Goal: Transaction & Acquisition: Purchase product/service

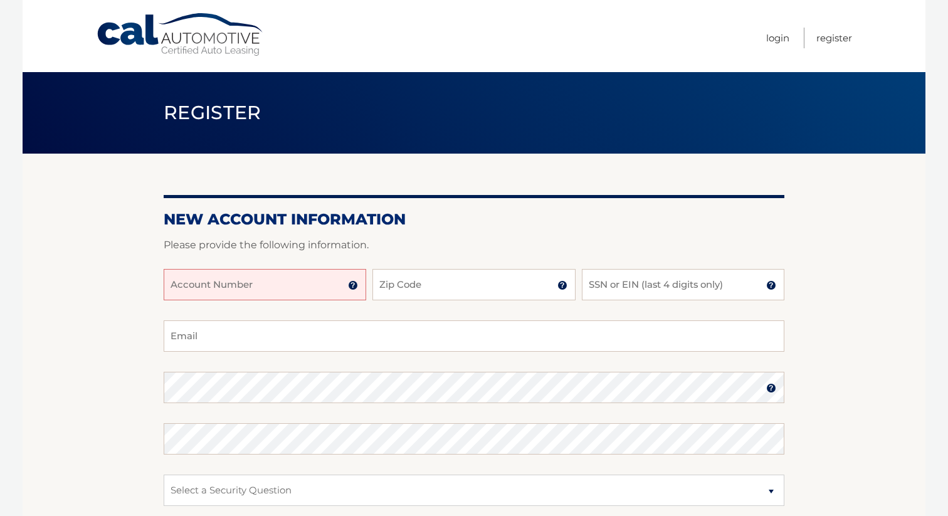
click at [249, 280] on input "Account Number" at bounding box center [265, 284] width 202 height 31
type input "44455961790"
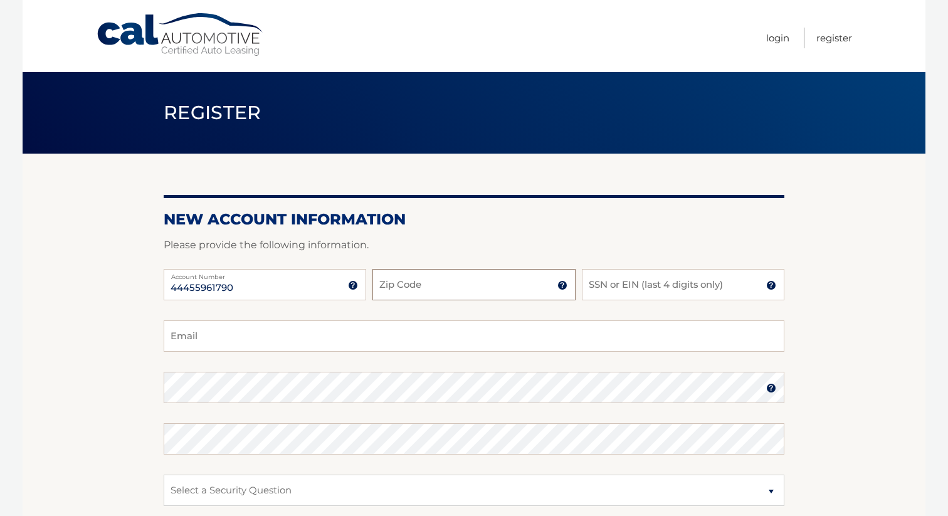
click at [421, 288] on input "Zip Code" at bounding box center [473, 284] width 202 height 31
type input "10510"
click at [604, 284] on input "SSN or EIN (last 4 digits only)" at bounding box center [683, 284] width 202 height 31
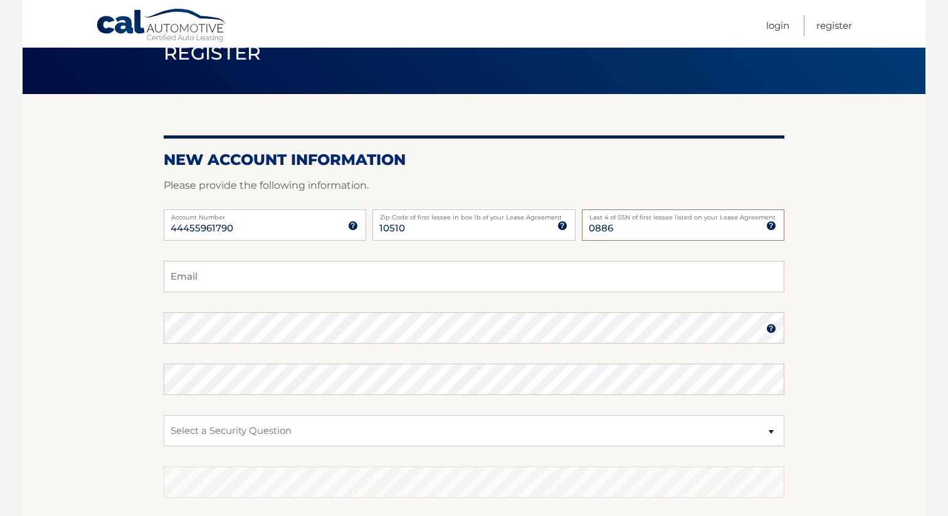
scroll to position [65, 0]
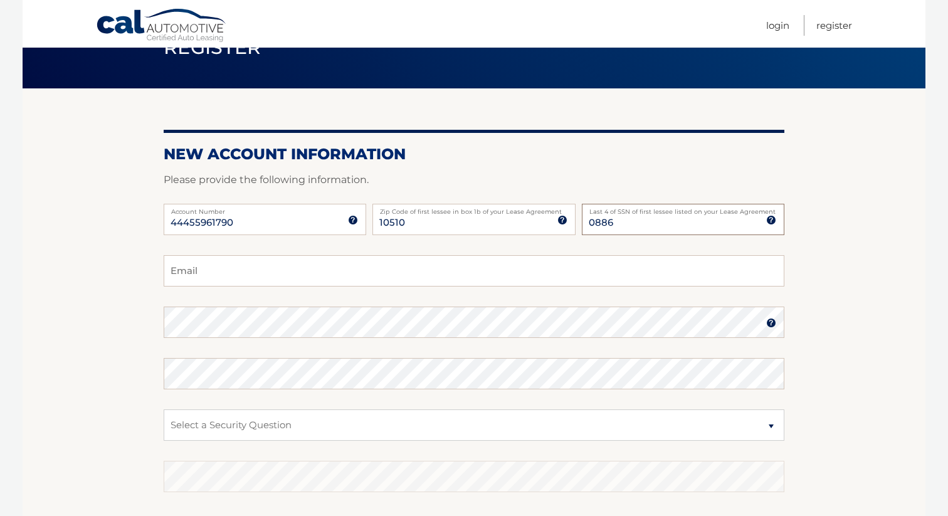
type input "0886"
click at [522, 270] on input "Email" at bounding box center [474, 270] width 621 height 31
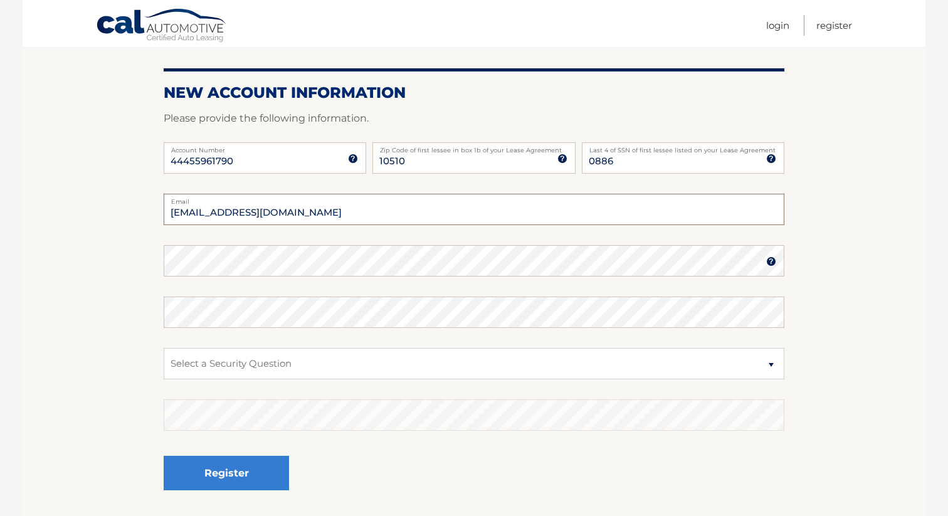
scroll to position [154, 0]
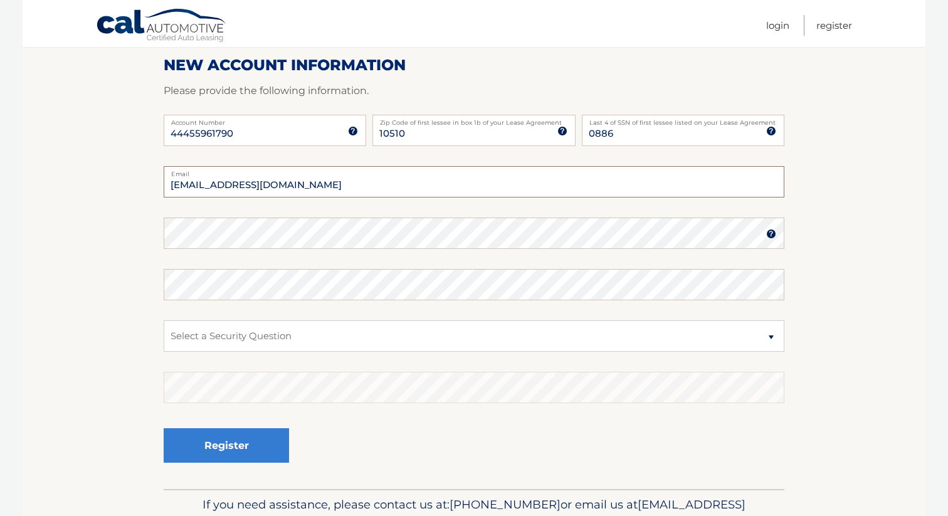
type input "alexkmeta@gmail.com"
click at [278, 332] on select "Select a Security Question What was the name of your elementary school? What is…" at bounding box center [474, 335] width 621 height 31
select select "2"
click at [164, 320] on select "Select a Security Question What was the name of your elementary school? What is…" at bounding box center [474, 335] width 621 height 31
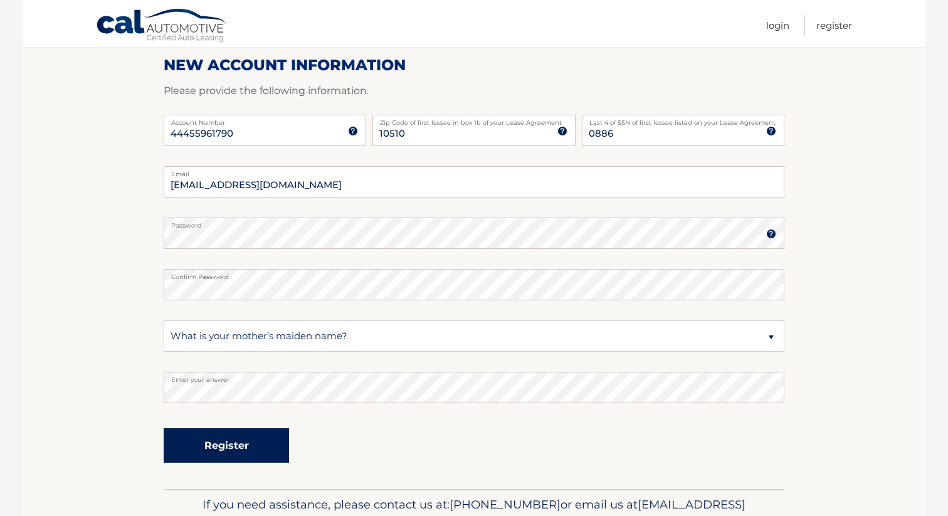
click at [215, 441] on button "Register" at bounding box center [226, 445] width 125 height 34
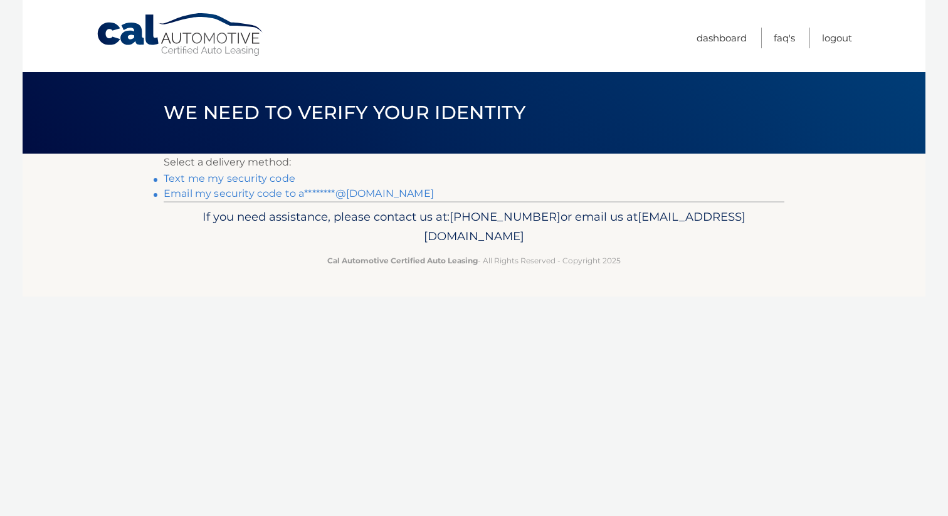
click at [265, 179] on link "Text me my security code" at bounding box center [230, 178] width 132 height 12
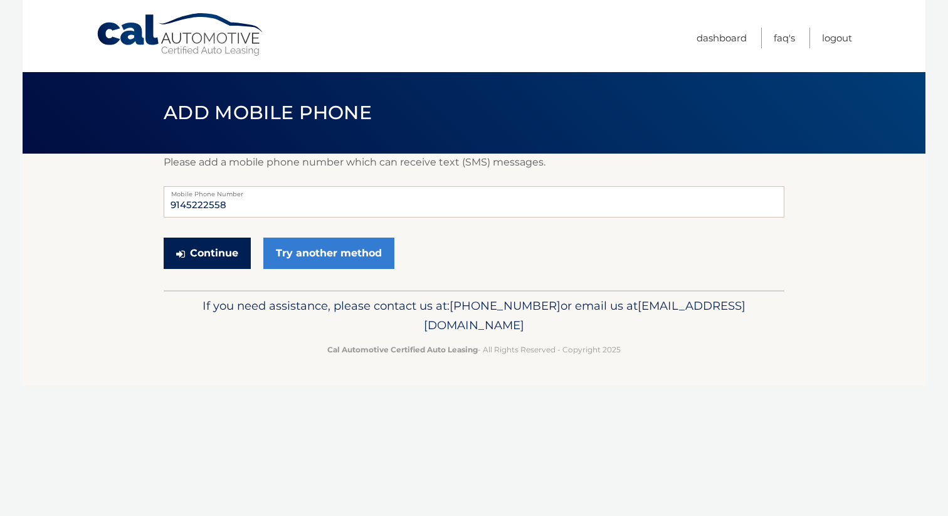
click at [196, 256] on button "Continue" at bounding box center [207, 253] width 87 height 31
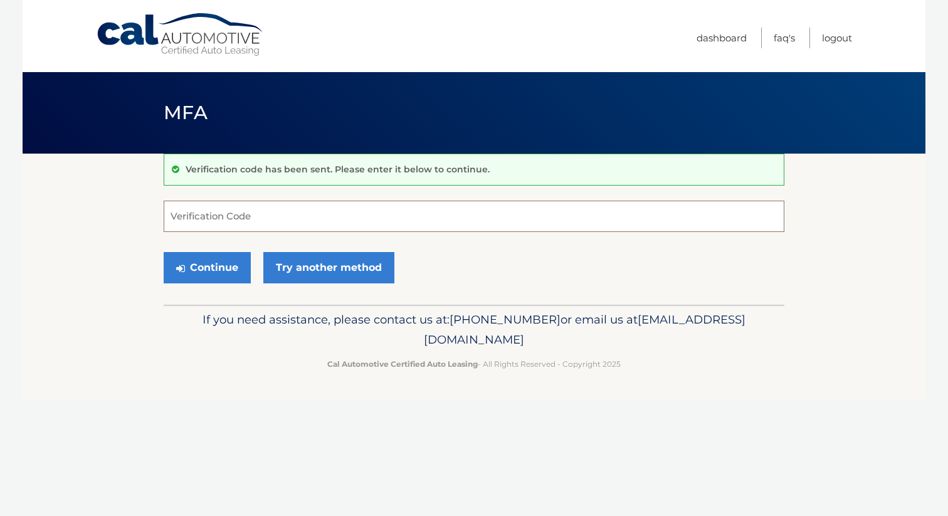
click at [198, 215] on input "Verification Code" at bounding box center [474, 216] width 621 height 31
type input "947384"
click at [213, 265] on button "Continue" at bounding box center [207, 267] width 87 height 31
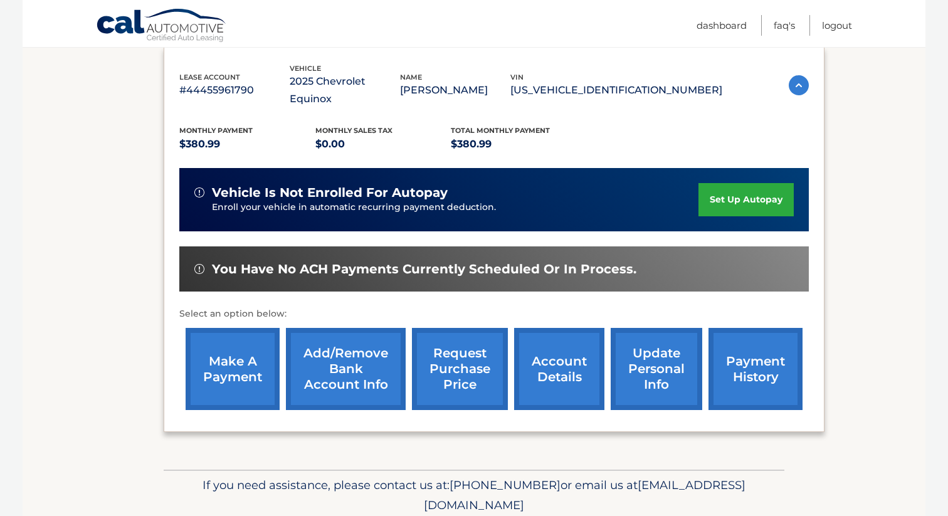
scroll to position [243, 0]
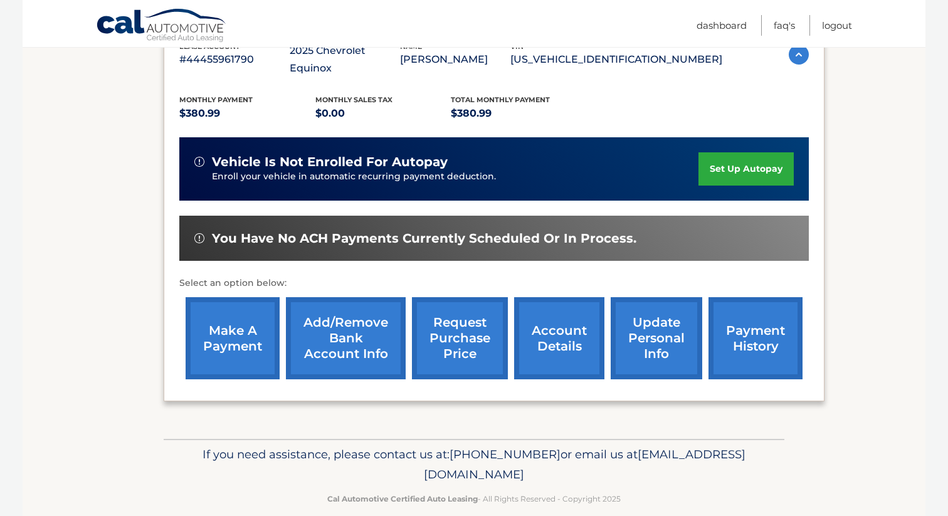
click at [222, 317] on link "make a payment" at bounding box center [233, 338] width 94 height 82
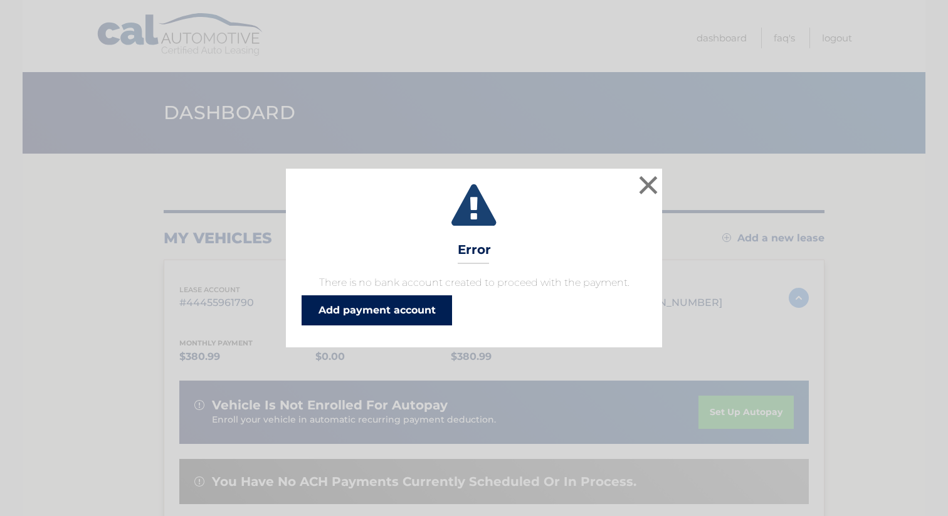
click at [357, 307] on link "Add payment account" at bounding box center [377, 310] width 150 height 30
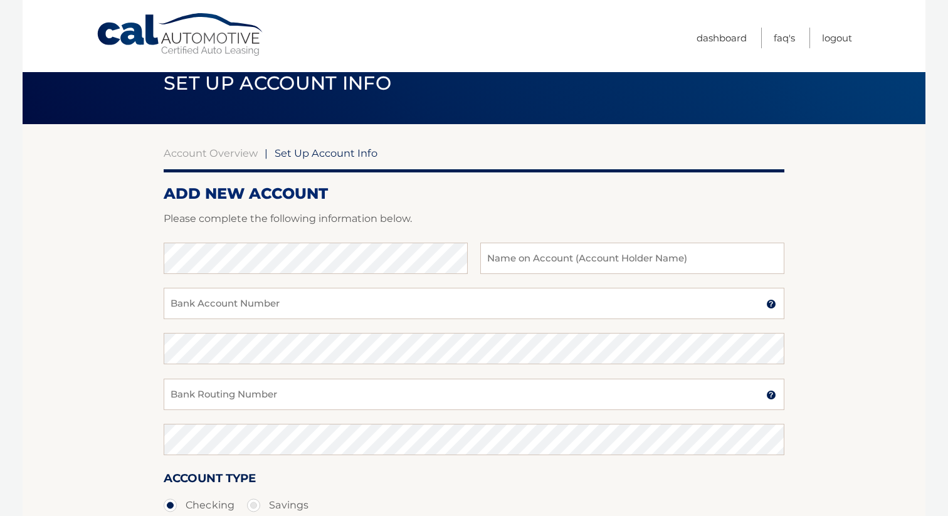
scroll to position [33, 0]
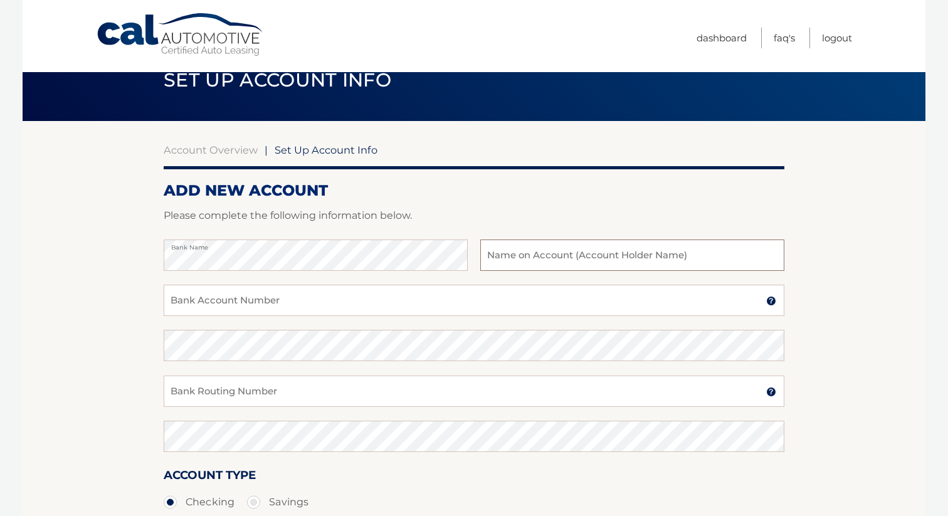
click at [508, 255] on input "text" at bounding box center [632, 254] width 304 height 31
type input "[PERSON_NAME]"
click at [306, 302] on input "Bank Account Number" at bounding box center [474, 300] width 621 height 31
type input "983864224"
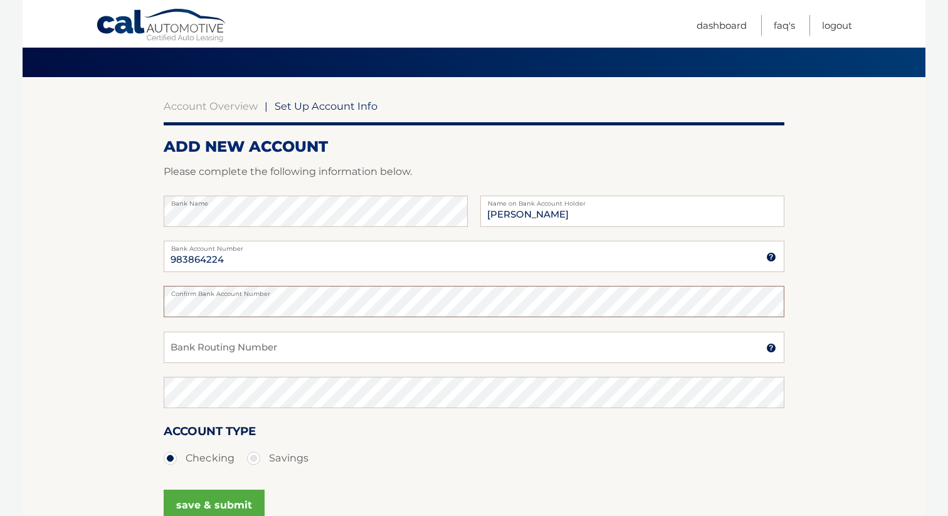
scroll to position [79, 0]
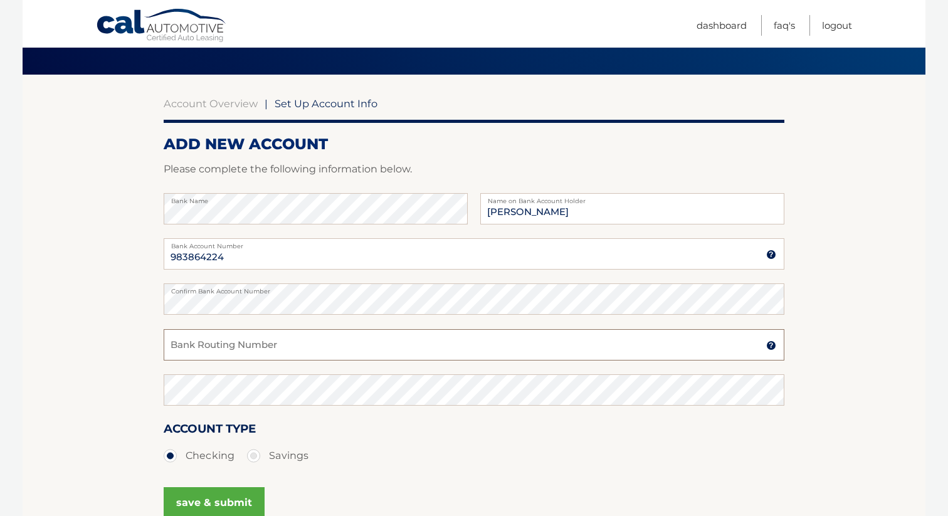
click at [286, 338] on input "Bank Routing Number" at bounding box center [474, 344] width 621 height 31
type input "021000021"
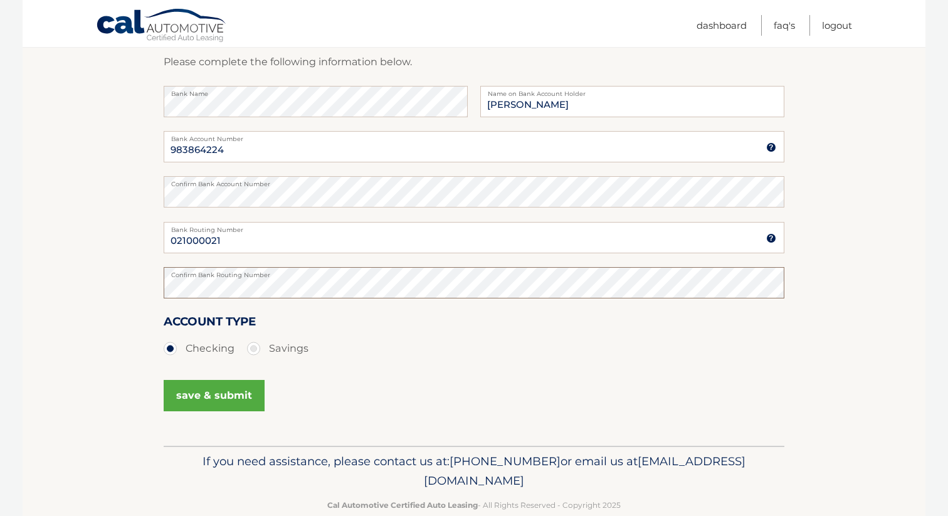
scroll to position [211, 0]
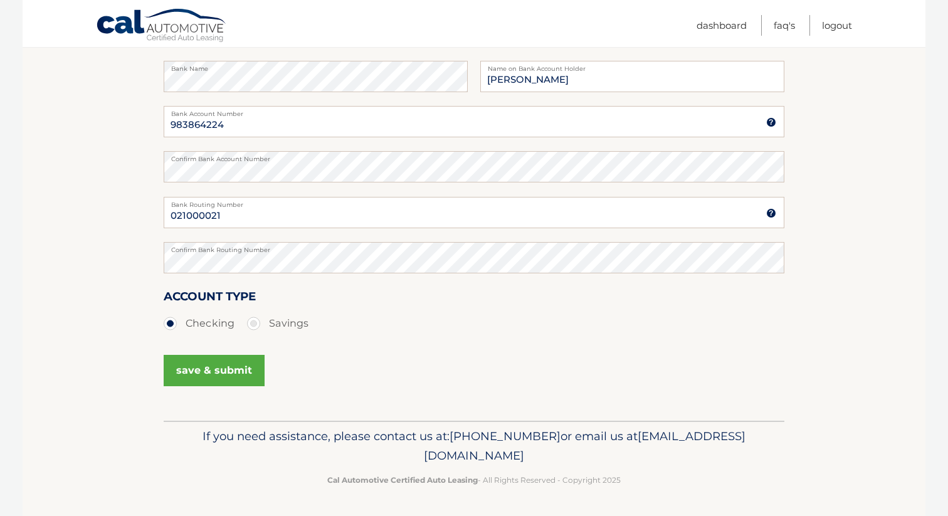
click at [213, 369] on button "save & submit" at bounding box center [214, 370] width 101 height 31
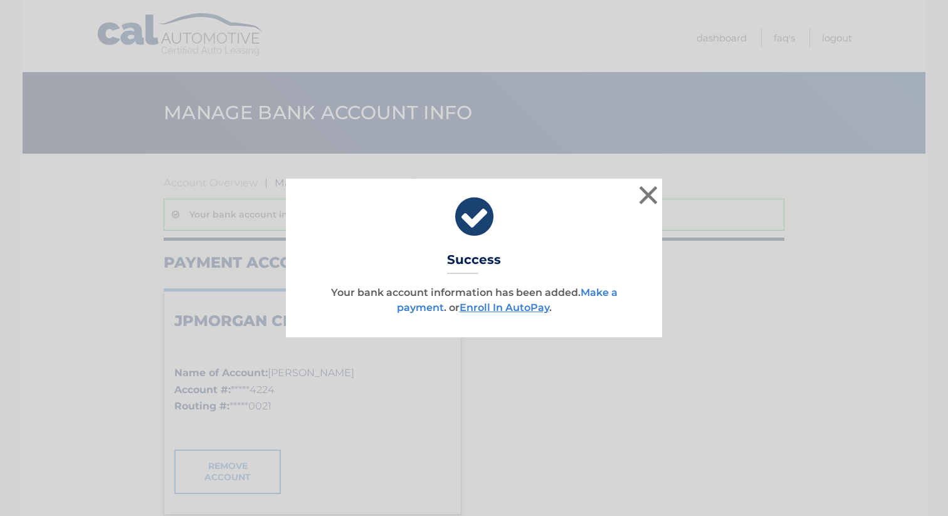
click at [413, 309] on link "Make a payment" at bounding box center [507, 299] width 221 height 27
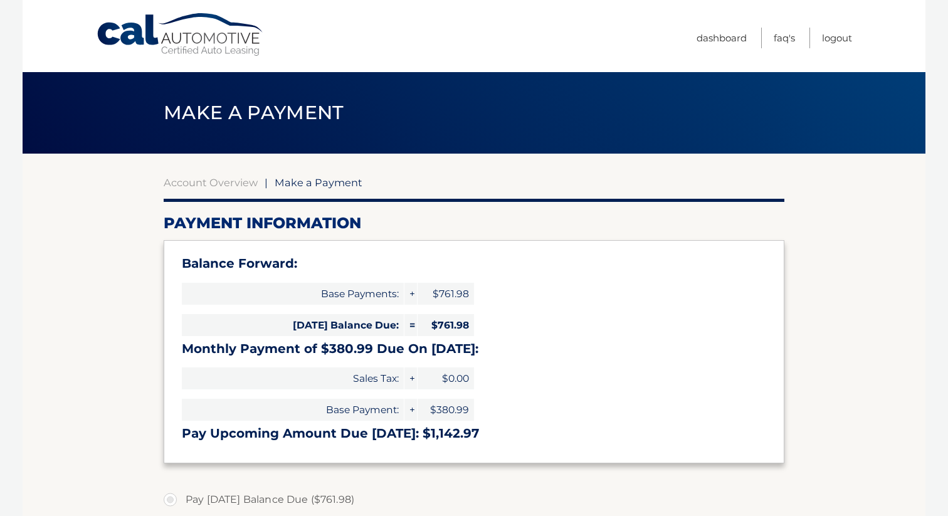
select select "NTA4ZDNjYWItZTBkMS00YjE5LWE2MWItZDMwYzdkZTU3OTFh"
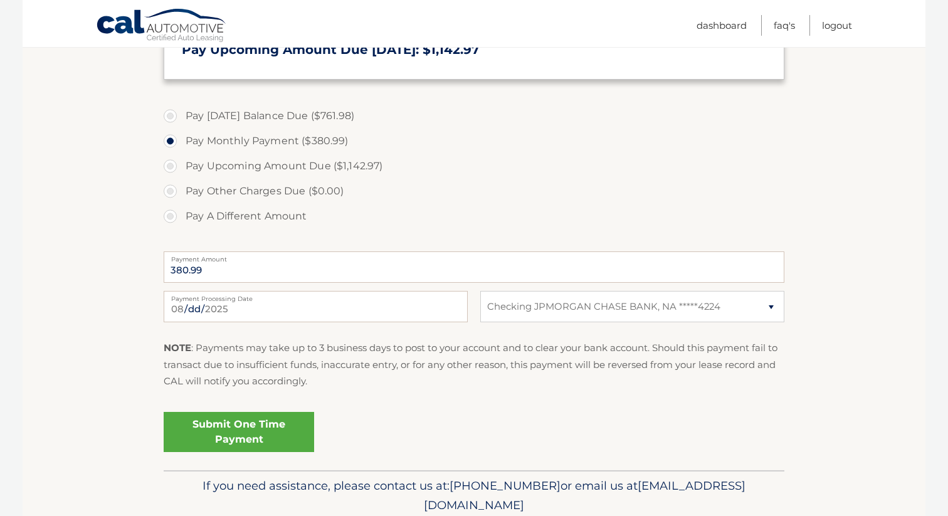
scroll to position [433, 0]
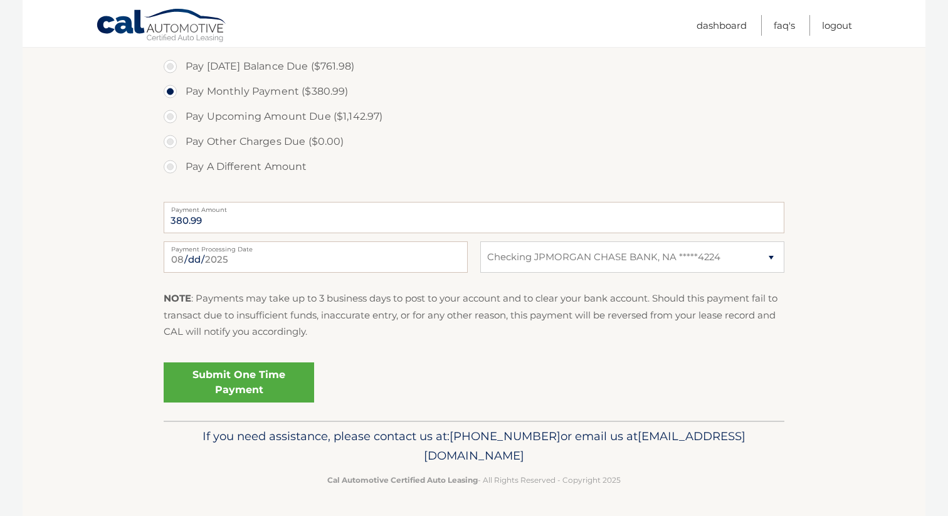
click at [221, 381] on link "Submit One Time Payment" at bounding box center [239, 382] width 150 height 40
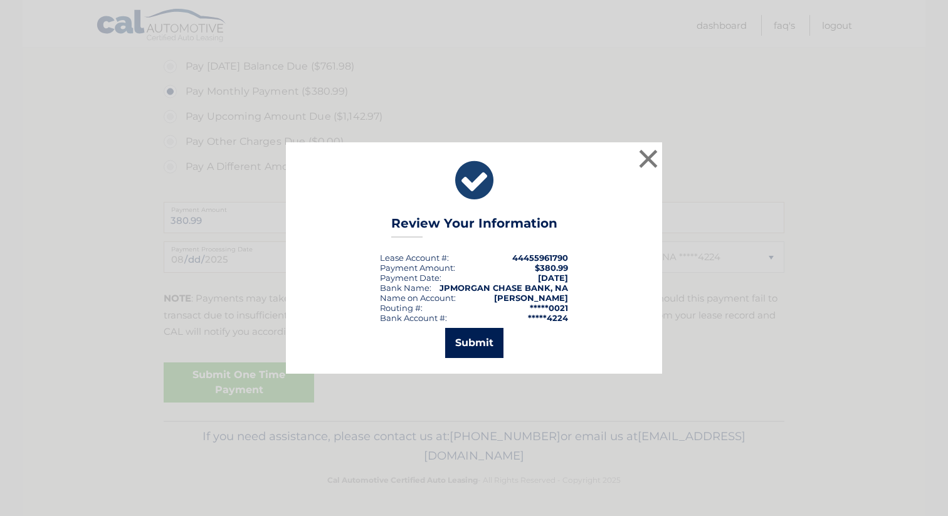
click at [468, 340] on button "Submit" at bounding box center [474, 343] width 58 height 30
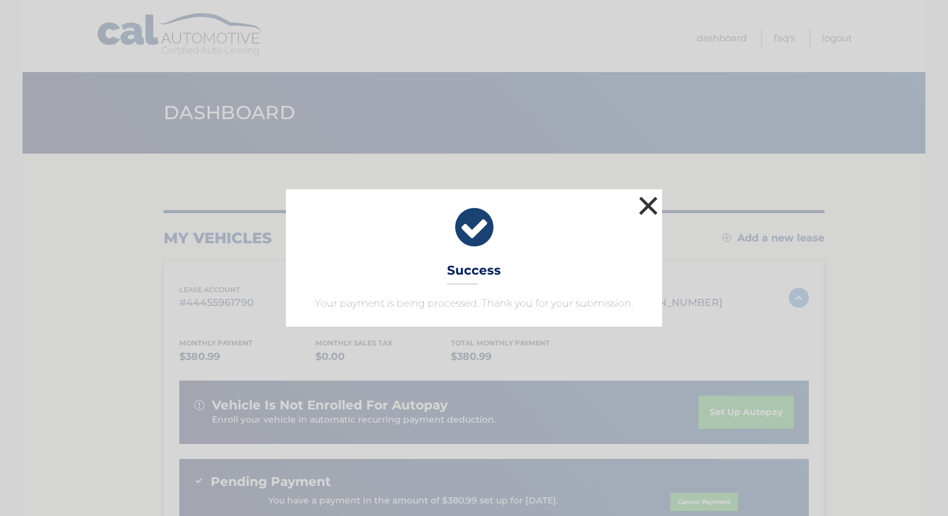
click at [652, 206] on button "×" at bounding box center [648, 205] width 25 height 25
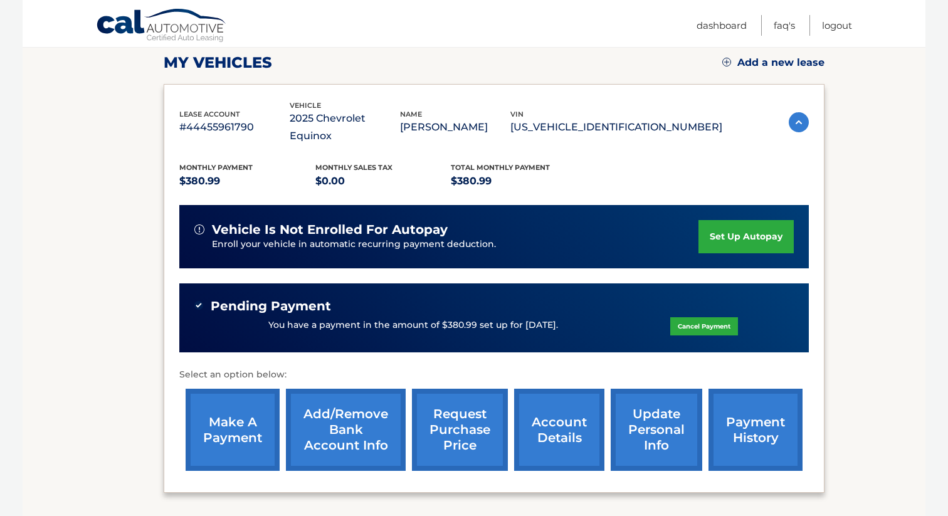
scroll to position [179, 0]
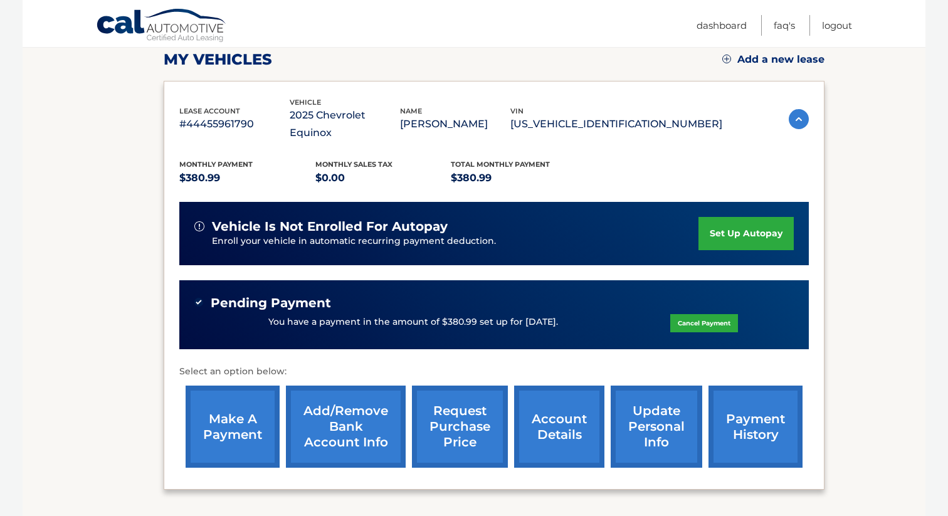
click at [550, 407] on link "account details" at bounding box center [559, 427] width 90 height 82
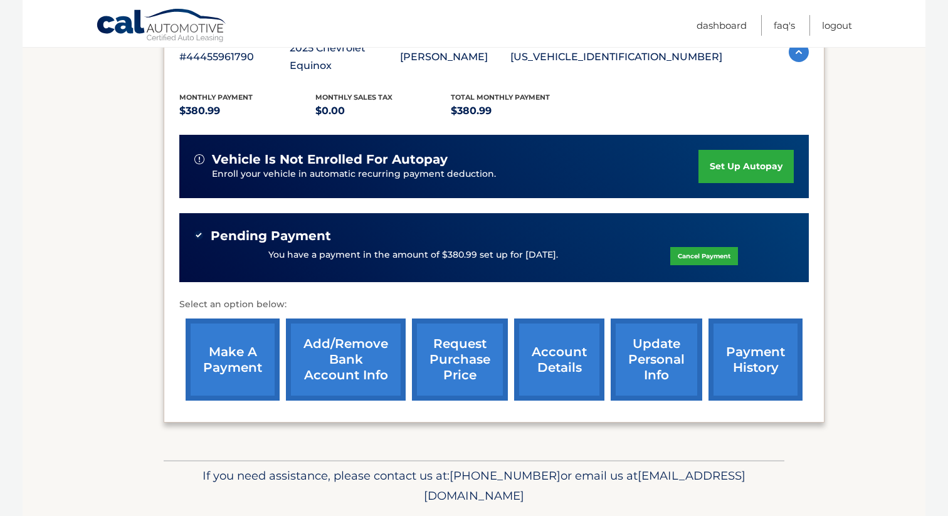
scroll to position [267, 0]
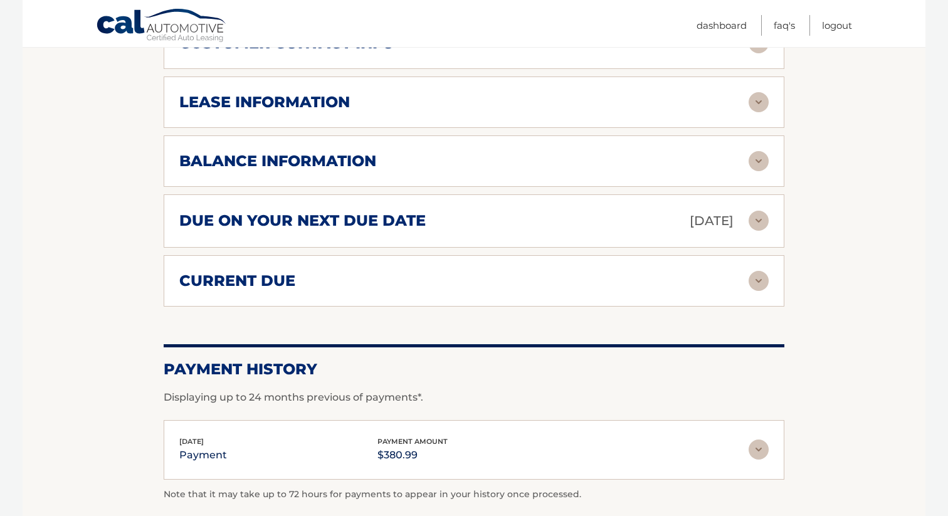
scroll to position [754, 0]
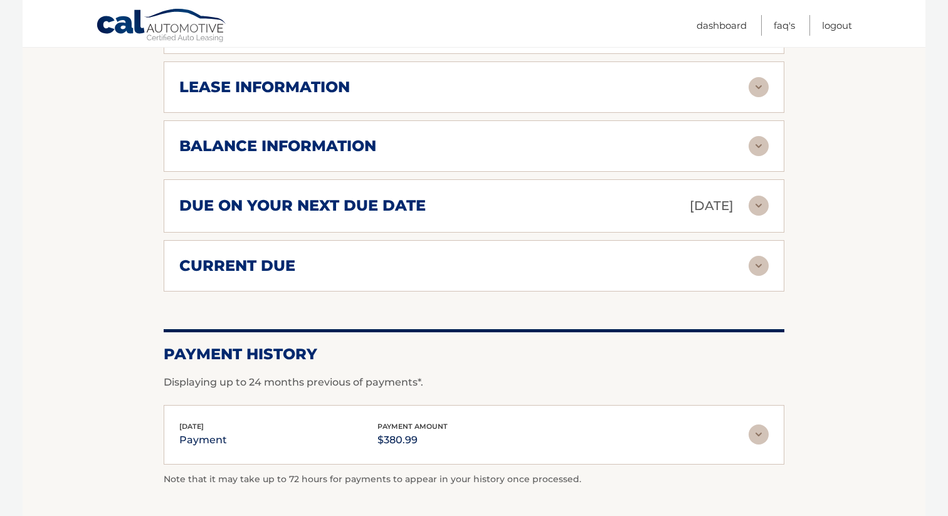
click at [754, 256] on img at bounding box center [759, 266] width 20 height 20
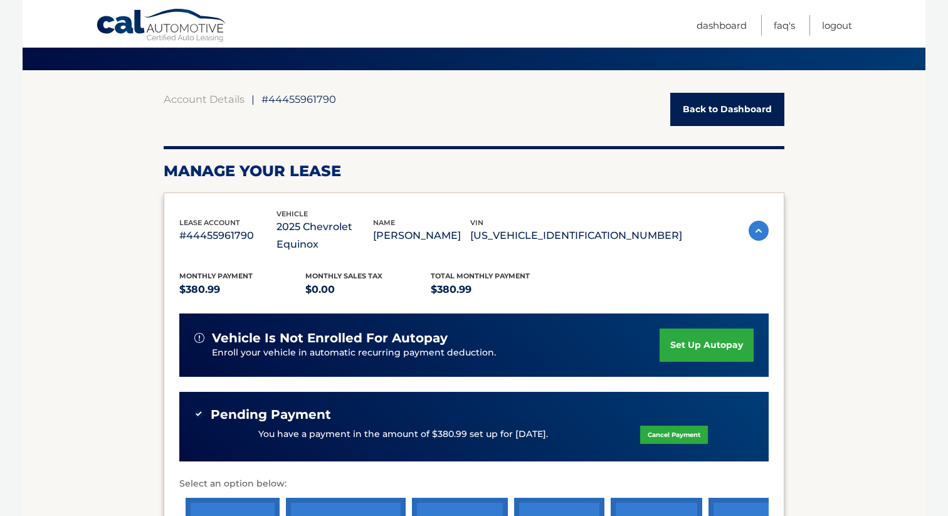
scroll to position [83, 0]
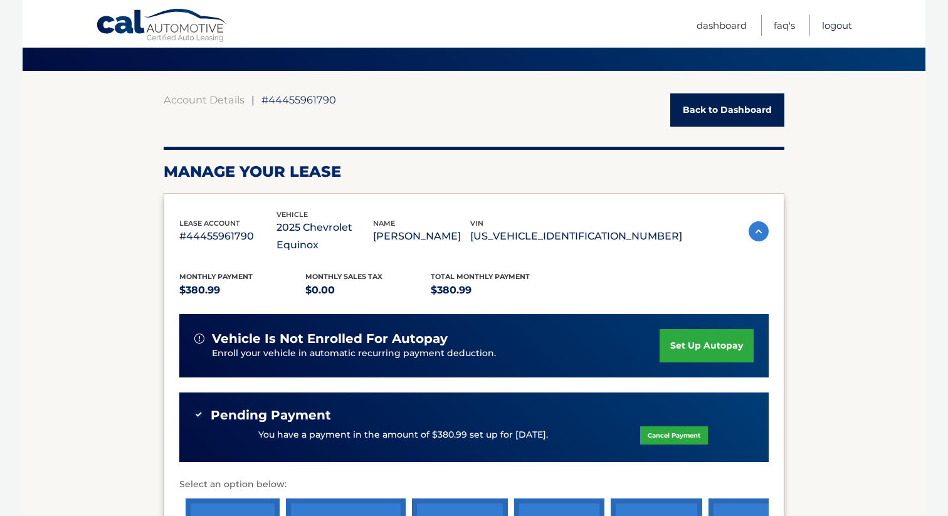
click at [831, 25] on link "Logout" at bounding box center [837, 25] width 30 height 21
